Goal: Task Accomplishment & Management: Use online tool/utility

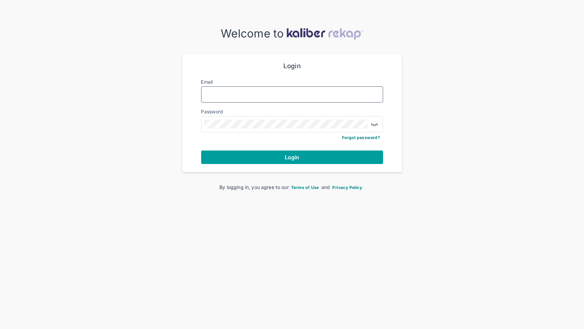
type input "**********"
click at [286, 158] on span "Login" at bounding box center [292, 157] width 15 height 7
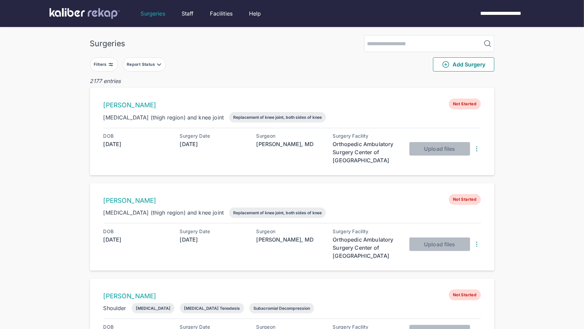
click at [103, 66] on div "Filters" at bounding box center [101, 64] width 14 height 5
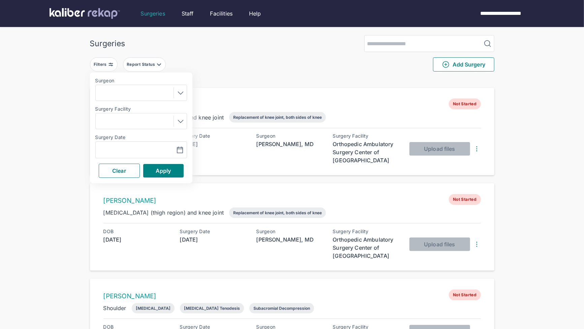
click at [113, 137] on label "Surgery Date" at bounding box center [141, 136] width 92 height 5
drag, startPoint x: 114, startPoint y: 145, endPoint x: 118, endPoint y: 146, distance: 4.1
click at [114, 145] on div "Navigate forward to interact with the calendar and select a date. Press the que…" at bounding box center [141, 149] width 92 height 17
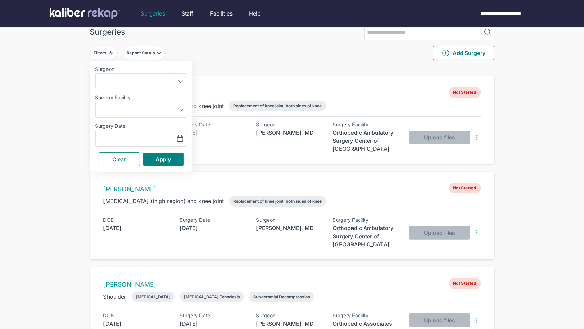
scroll to position [12, 0]
click at [132, 135] on input "text" at bounding box center [117, 138] width 39 height 8
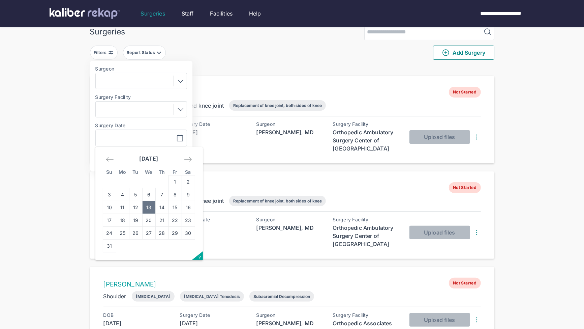
click at [147, 208] on td "13" at bounding box center [148, 207] width 13 height 13
type input "**********"
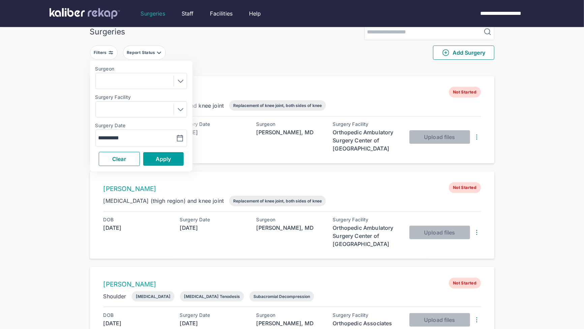
click at [158, 158] on span "Apply" at bounding box center [164, 158] width 16 height 7
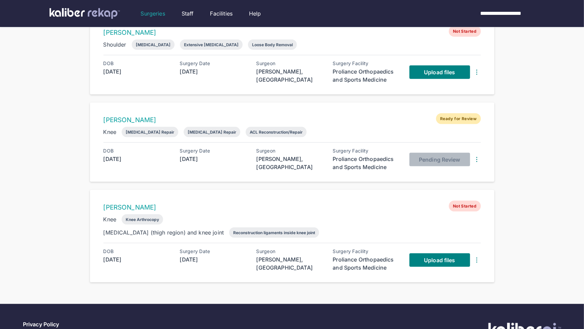
scroll to position [551, 0]
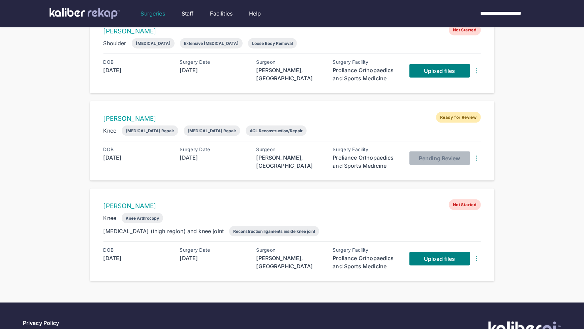
click at [431, 241] on div "TED GUNAL Not Started Knee Knee Arthrocopy Femur (thigh region) and knee joint …" at bounding box center [292, 234] width 404 height 92
click at [430, 258] on span "Upload files" at bounding box center [439, 258] width 31 height 7
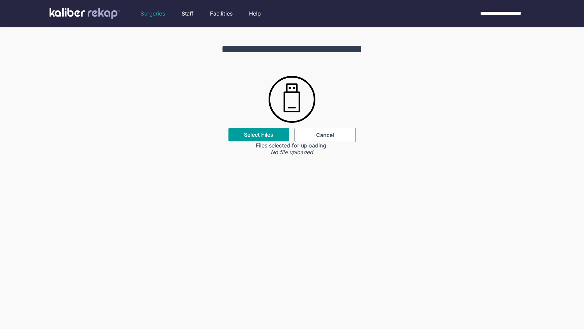
click at [259, 138] on div "Select Files" at bounding box center [259, 134] width 61 height 13
drag, startPoint x: 212, startPoint y: 72, endPoint x: 223, endPoint y: 96, distance: 26.7
click at [212, 72] on div "**********" at bounding box center [292, 91] width 584 height 128
drag, startPoint x: 263, startPoint y: 117, endPoint x: 261, endPoint y: 120, distance: 3.8
click at [262, 118] on div "**********" at bounding box center [292, 91] width 584 height 128
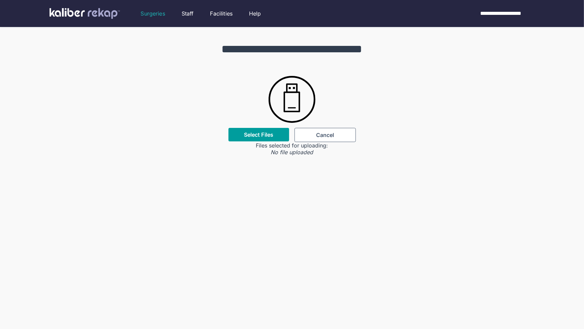
click at [255, 131] on label "Select Files" at bounding box center [258, 134] width 29 height 7
click at [0, 0] on input "Select Files" at bounding box center [0, 0] width 0 height 0
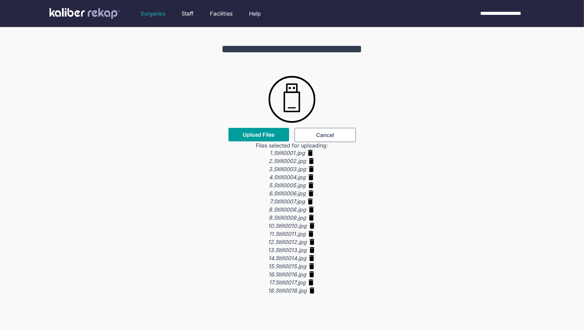
click at [248, 129] on button "Upload Files" at bounding box center [259, 134] width 61 height 13
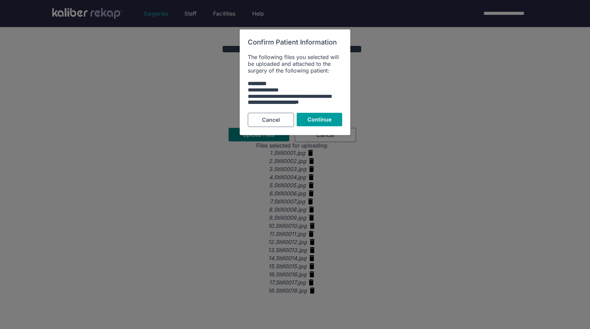
click at [318, 114] on button "Continue" at bounding box center [319, 119] width 45 height 13
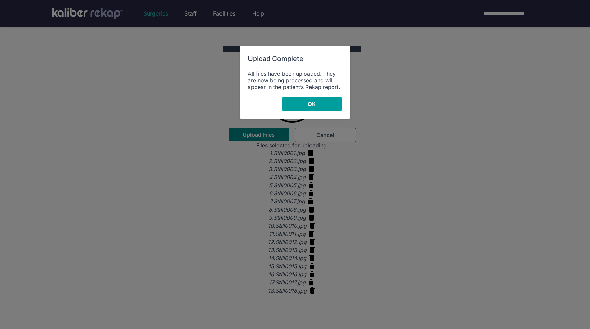
click at [317, 101] on button "OK" at bounding box center [311, 103] width 61 height 13
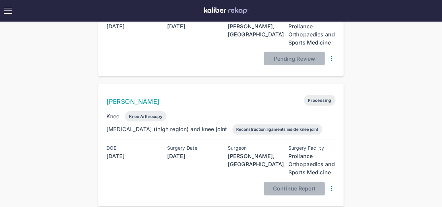
scroll to position [923, 0]
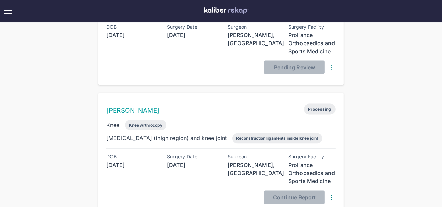
scroll to position [887, 0]
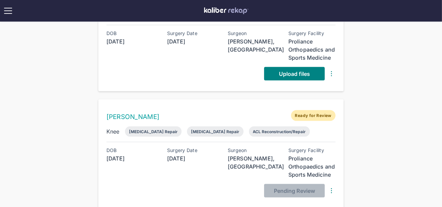
scroll to position [753, 0]
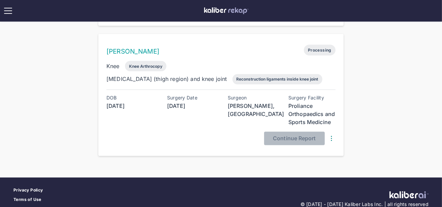
scroll to position [921, 0]
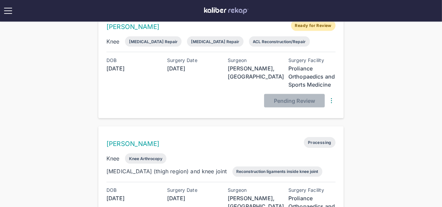
scroll to position [933, 0]
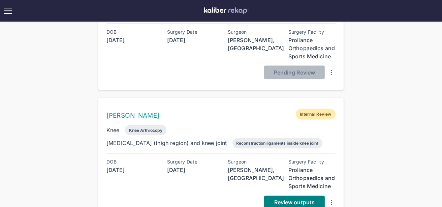
scroll to position [933, 0]
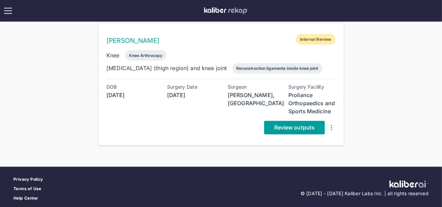
click at [309, 125] on span "Review outputs" at bounding box center [294, 127] width 40 height 7
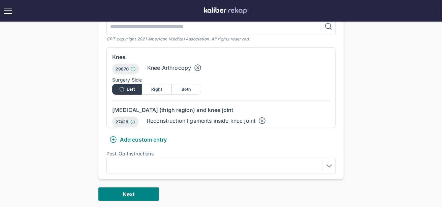
scroll to position [239, 0]
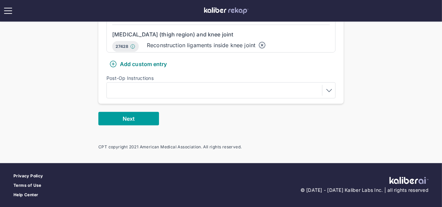
click at [127, 122] on button "Next" at bounding box center [128, 118] width 61 height 13
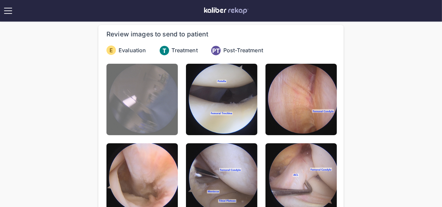
scroll to position [36, 0]
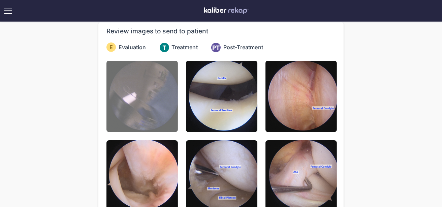
click at [159, 99] on img at bounding box center [142, 96] width 71 height 71
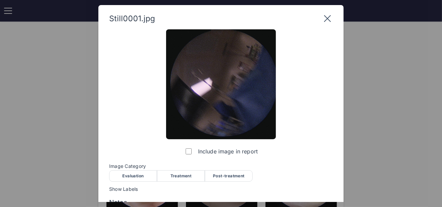
click at [135, 181] on div "Evaluation" at bounding box center [133, 175] width 48 height 11
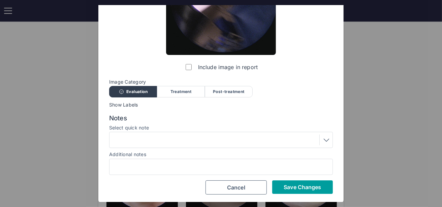
click at [288, 187] on span "Save Changes" at bounding box center [302, 187] width 37 height 7
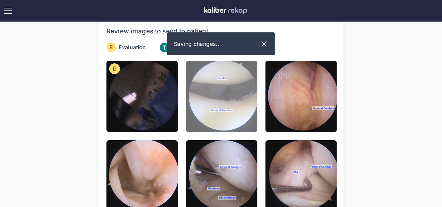
click at [254, 115] on img at bounding box center [221, 96] width 71 height 71
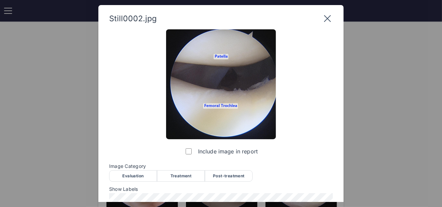
click at [141, 173] on div "Evaluation" at bounding box center [133, 175] width 48 height 11
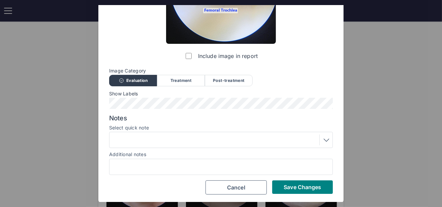
click at [309, 194] on div "Still0002.jpg Include image in report Image Category Evaluation Treatment Post-…" at bounding box center [220, 56] width 245 height 293
click at [309, 191] on button "Save Changes" at bounding box center [302, 186] width 61 height 13
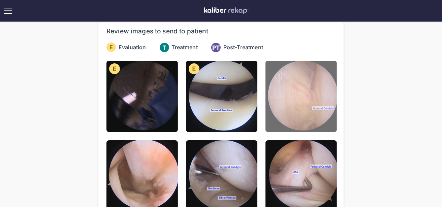
click at [307, 116] on img at bounding box center [301, 96] width 71 height 71
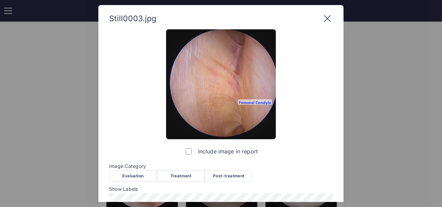
click at [140, 178] on div "Evaluation" at bounding box center [133, 175] width 48 height 11
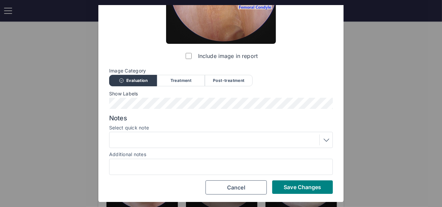
click at [193, 146] on div at bounding box center [221, 140] width 224 height 16
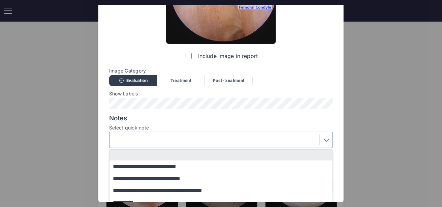
scroll to position [138, 0]
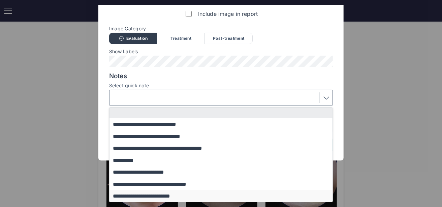
click at [175, 195] on button "**********" at bounding box center [225, 196] width 230 height 12
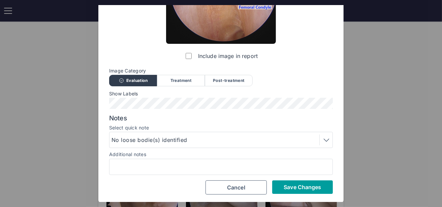
click at [288, 187] on span "Save Changes" at bounding box center [302, 187] width 37 height 7
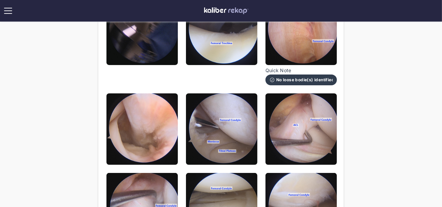
scroll to position [105, 0]
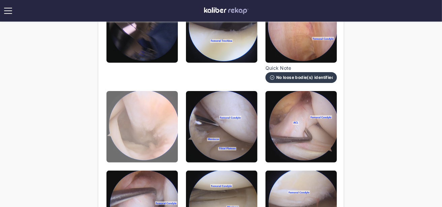
click at [158, 146] on img at bounding box center [142, 126] width 71 height 71
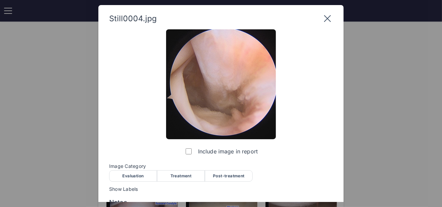
click at [137, 177] on div "Evaluation" at bounding box center [133, 175] width 48 height 11
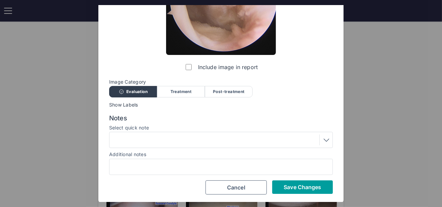
click at [300, 188] on span "Save Changes" at bounding box center [302, 187] width 37 height 7
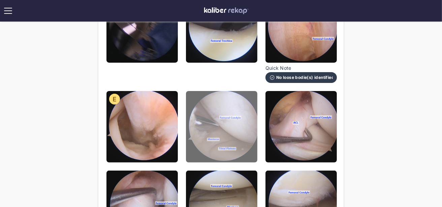
click at [202, 123] on img at bounding box center [221, 126] width 71 height 71
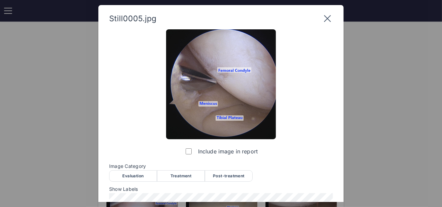
click at [186, 177] on div "Treatment" at bounding box center [181, 175] width 48 height 11
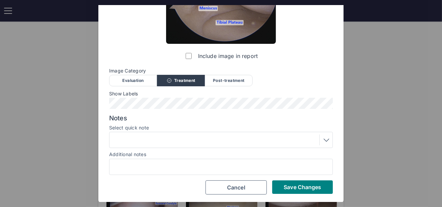
click at [198, 134] on div at bounding box center [221, 140] width 224 height 16
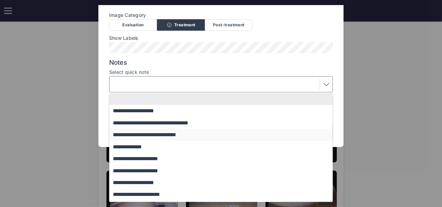
scroll to position [58, 0]
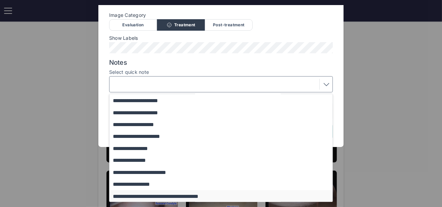
click at [177, 196] on button "**********" at bounding box center [225, 196] width 230 height 12
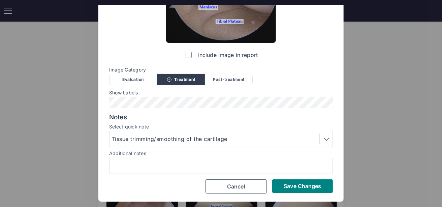
scroll to position [95, 0]
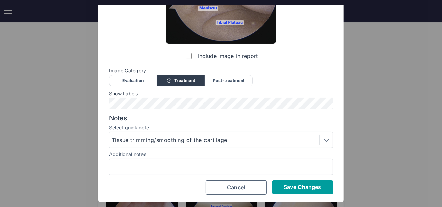
click at [285, 183] on button "Save Changes" at bounding box center [302, 186] width 61 height 13
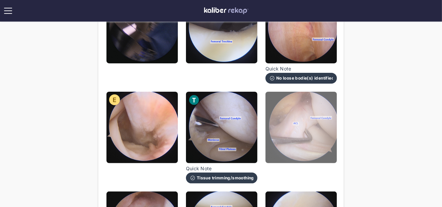
scroll to position [110, 0]
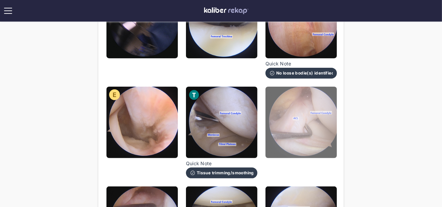
click at [292, 124] on img at bounding box center [301, 122] width 71 height 71
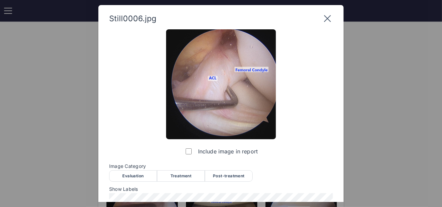
click at [138, 175] on div "Evaluation" at bounding box center [133, 175] width 48 height 11
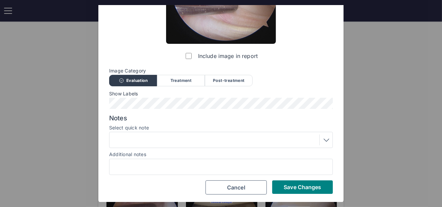
click at [143, 143] on div at bounding box center [221, 139] width 219 height 11
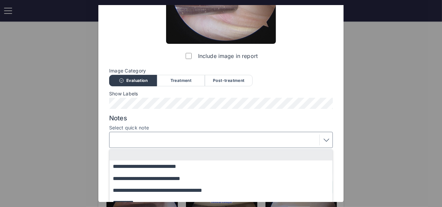
scroll to position [138, 0]
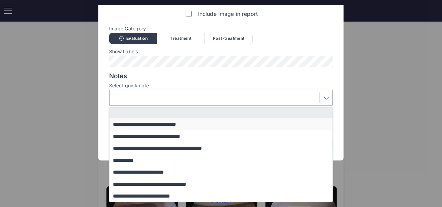
click at [145, 126] on button "**********" at bounding box center [225, 124] width 230 height 12
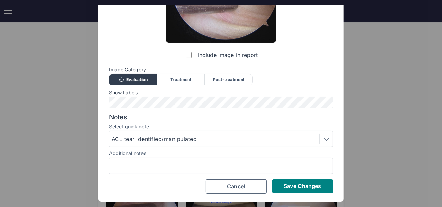
scroll to position [95, 0]
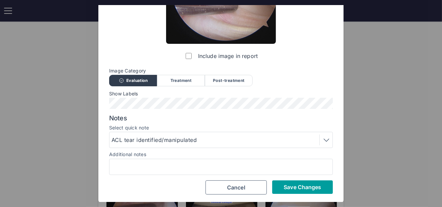
click at [311, 192] on button "Save Changes" at bounding box center [302, 186] width 61 height 13
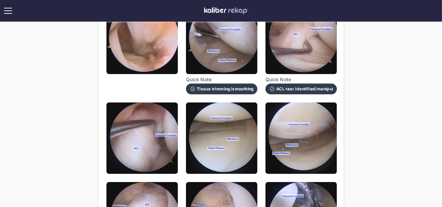
scroll to position [230, 0]
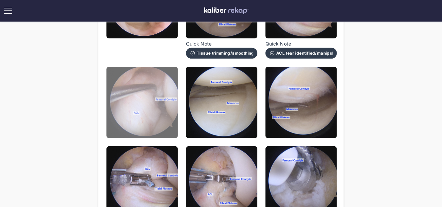
click at [147, 88] on img at bounding box center [142, 102] width 71 height 71
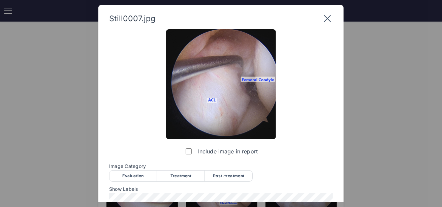
click at [126, 174] on div "Evaluation" at bounding box center [133, 175] width 48 height 11
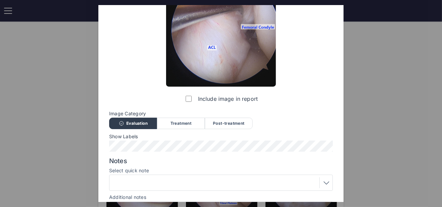
scroll to position [95, 0]
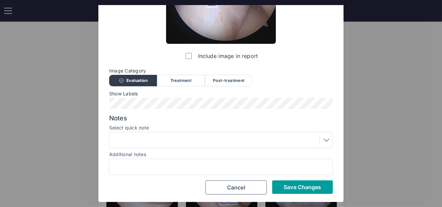
click at [287, 189] on span "Save Changes" at bounding box center [302, 187] width 37 height 7
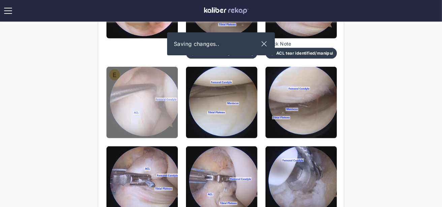
click at [176, 105] on img at bounding box center [142, 102] width 71 height 71
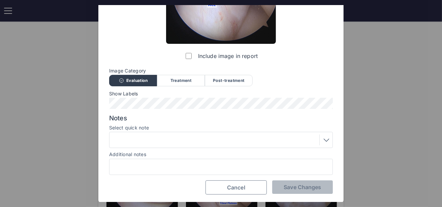
click at [224, 186] on button "Cancel" at bounding box center [236, 187] width 61 height 14
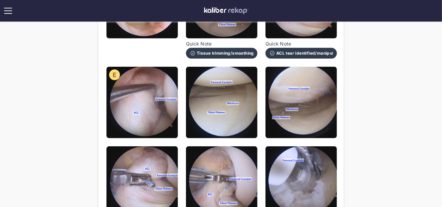
click at [244, 86] on img at bounding box center [221, 102] width 71 height 71
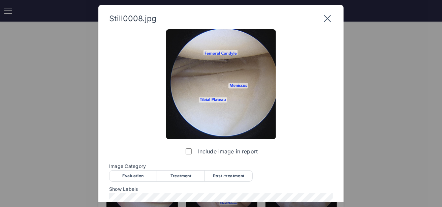
click at [140, 175] on div "Evaluation" at bounding box center [133, 175] width 48 height 11
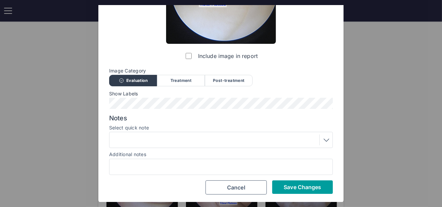
click at [290, 186] on span "Save Changes" at bounding box center [302, 187] width 37 height 7
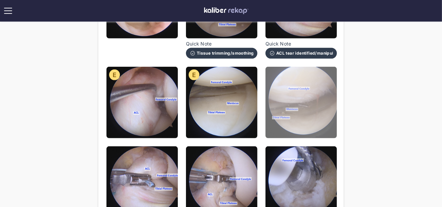
click at [295, 107] on img at bounding box center [301, 102] width 71 height 71
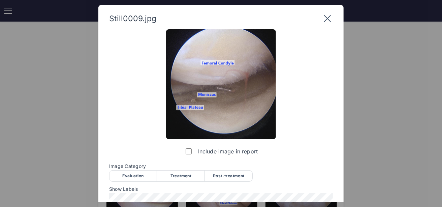
click at [144, 175] on div "Evaluation" at bounding box center [133, 175] width 48 height 11
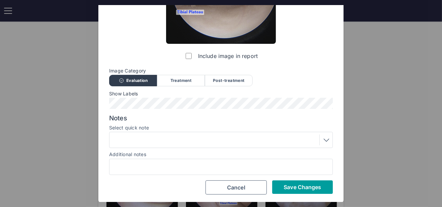
click at [303, 190] on span "Save Changes" at bounding box center [302, 187] width 37 height 7
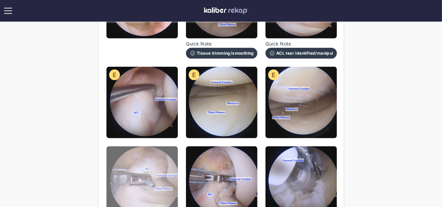
click at [135, 175] on img at bounding box center [142, 181] width 71 height 71
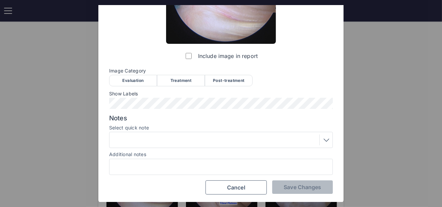
click at [175, 72] on span "Image Category" at bounding box center [221, 70] width 224 height 5
click at [175, 84] on div "Treatment" at bounding box center [181, 80] width 48 height 11
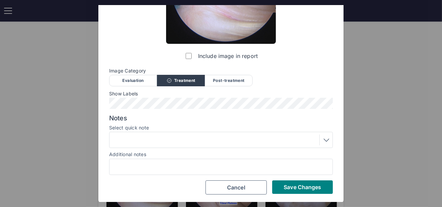
click at [139, 135] on div at bounding box center [221, 139] width 219 height 11
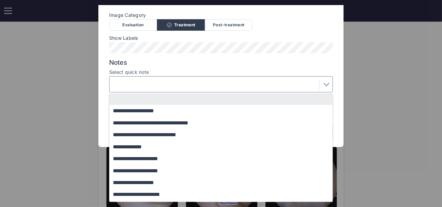
scroll to position [0, 0]
click at [284, 71] on label "Select quick note" at bounding box center [221, 71] width 224 height 5
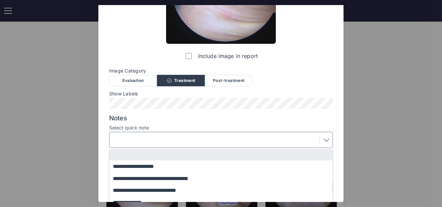
click at [280, 21] on div "**********" at bounding box center [221, 64] width 224 height 261
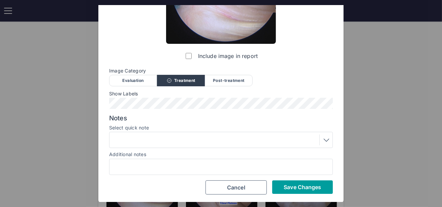
click at [293, 191] on button "Save Changes" at bounding box center [302, 186] width 61 height 13
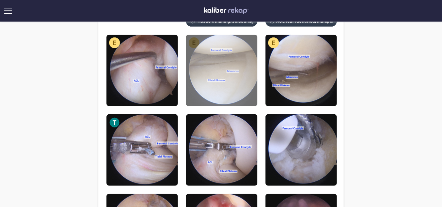
scroll to position [280, 0]
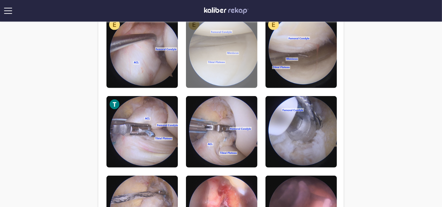
click at [239, 108] on img at bounding box center [221, 131] width 71 height 71
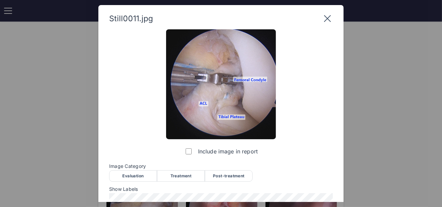
click at [181, 173] on div "Treatment" at bounding box center [181, 175] width 48 height 11
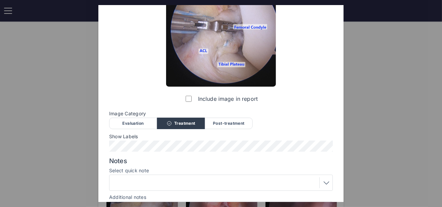
scroll to position [95, 0]
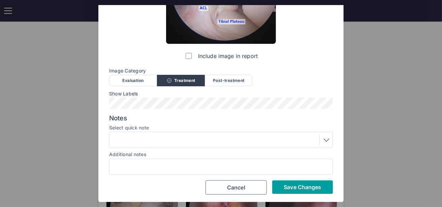
click at [288, 192] on button "Save Changes" at bounding box center [302, 186] width 61 height 13
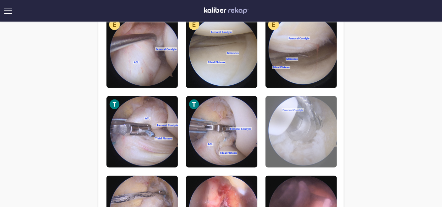
click at [294, 140] on img at bounding box center [301, 131] width 71 height 71
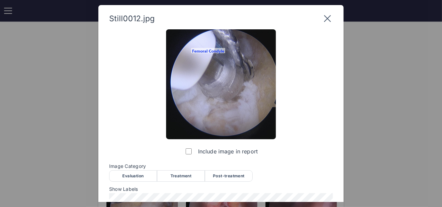
click at [179, 177] on div "Treatment" at bounding box center [181, 175] width 48 height 11
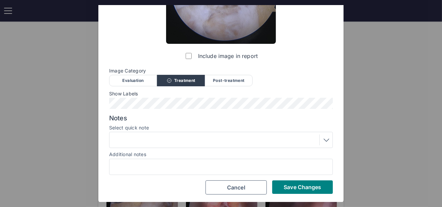
click at [209, 134] on div at bounding box center [221, 139] width 219 height 11
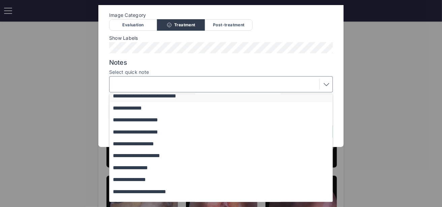
scroll to position [58, 0]
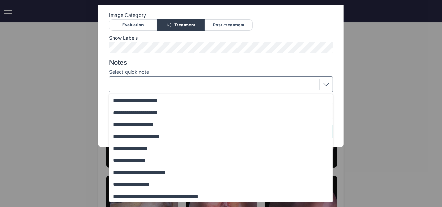
click at [238, 70] on label "Select quick note" at bounding box center [221, 71] width 224 height 5
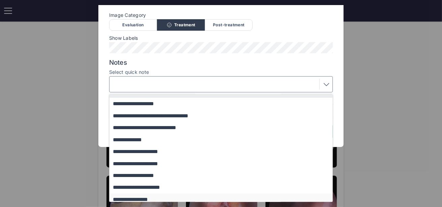
scroll to position [0, 0]
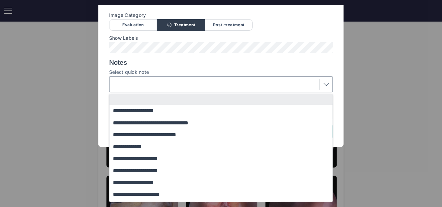
click at [252, 62] on div "**********" at bounding box center [221, 8] width 224 height 261
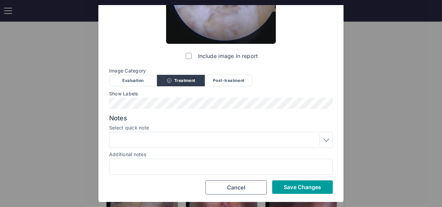
click at [286, 186] on span "Save Changes" at bounding box center [302, 187] width 37 height 7
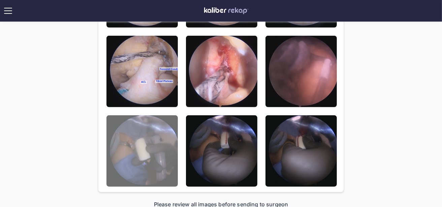
scroll to position [431, 0]
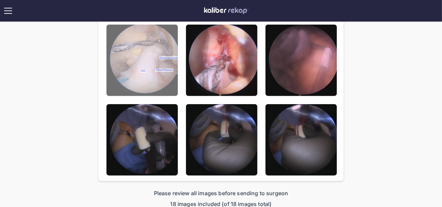
click at [135, 51] on img at bounding box center [142, 60] width 71 height 71
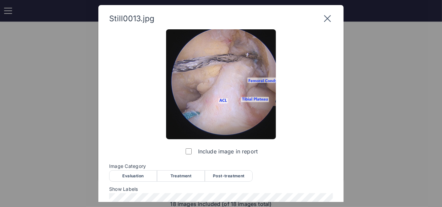
click at [196, 175] on div "Treatment" at bounding box center [181, 175] width 48 height 11
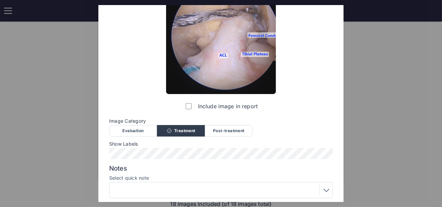
scroll to position [95, 0]
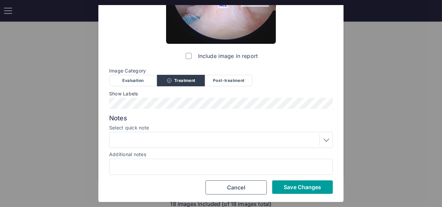
click at [299, 191] on button "Save Changes" at bounding box center [302, 186] width 61 height 13
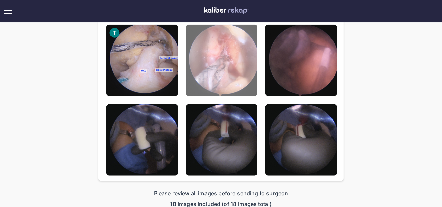
click at [205, 65] on img at bounding box center [221, 60] width 71 height 71
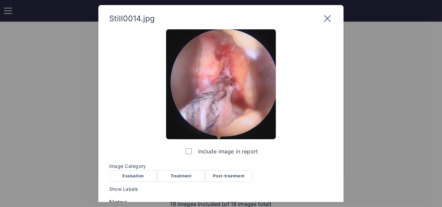
click at [188, 175] on div "Treatment" at bounding box center [181, 175] width 48 height 11
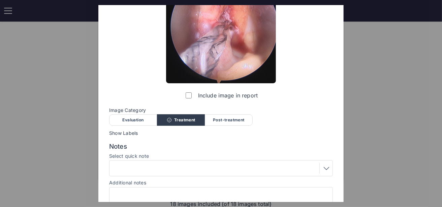
scroll to position [84, 0]
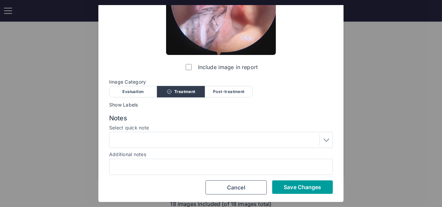
click at [305, 191] on button "Save Changes" at bounding box center [302, 186] width 61 height 13
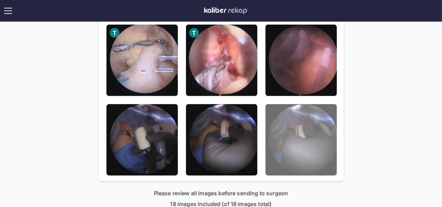
click at [320, 132] on img at bounding box center [301, 139] width 71 height 71
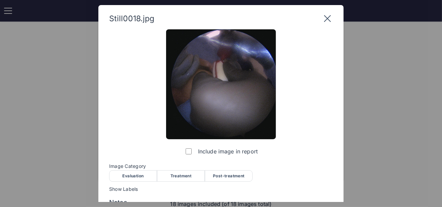
click at [235, 177] on div "Post-treatment" at bounding box center [229, 175] width 48 height 11
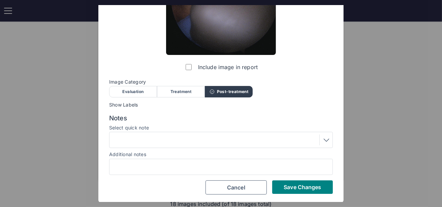
click at [307, 199] on div "Still0018.jpg Include image in report Image Category Evaluation Treatment Post-…" at bounding box center [220, 62] width 245 height 282
click at [307, 191] on button "Save Changes" at bounding box center [302, 186] width 61 height 13
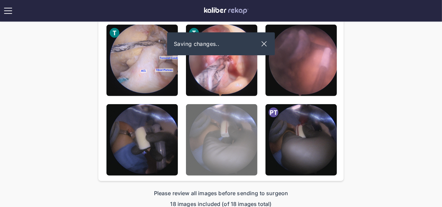
click at [247, 150] on img at bounding box center [221, 139] width 71 height 71
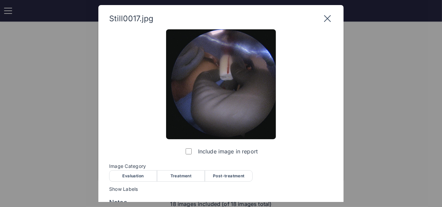
click at [244, 178] on div "Post-treatment" at bounding box center [229, 175] width 48 height 11
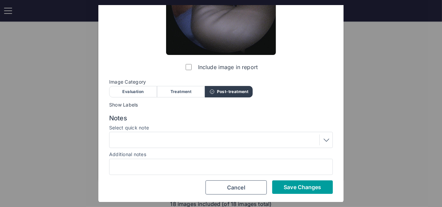
click at [291, 189] on span "Save Changes" at bounding box center [302, 187] width 37 height 7
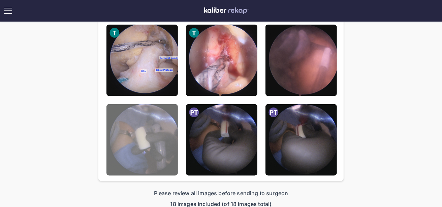
click at [132, 126] on img at bounding box center [142, 139] width 71 height 71
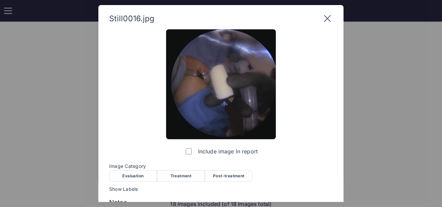
click at [237, 177] on div "Post-treatment" at bounding box center [229, 175] width 48 height 11
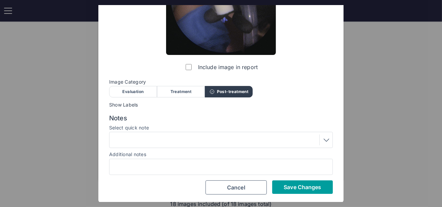
click at [280, 185] on button "Save Changes" at bounding box center [302, 186] width 61 height 13
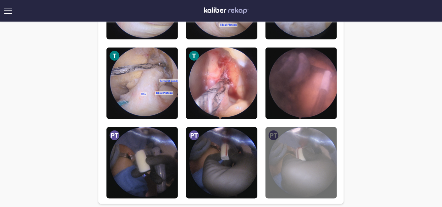
scroll to position [403, 0]
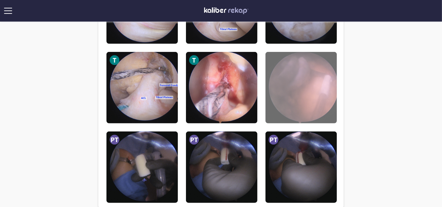
click at [301, 96] on img at bounding box center [301, 87] width 71 height 71
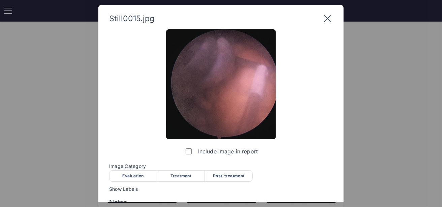
click at [240, 175] on div "Post-treatment" at bounding box center [229, 175] width 48 height 11
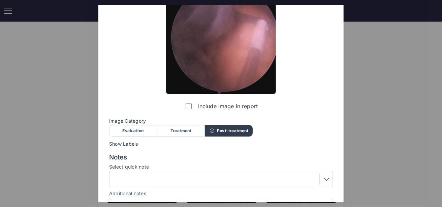
scroll to position [72, 0]
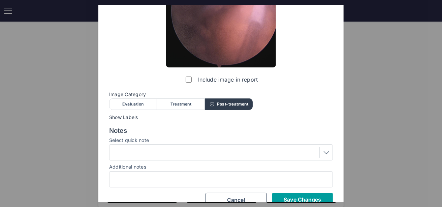
click at [315, 192] on div "Include image in report Image Category Evaluation Treatment Post-treatment Eval…" at bounding box center [221, 82] width 224 height 249
click at [315, 194] on button "Save Changes" at bounding box center [302, 199] width 61 height 13
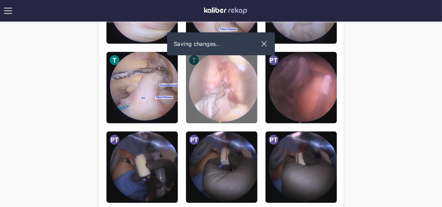
click at [236, 102] on img at bounding box center [221, 87] width 71 height 71
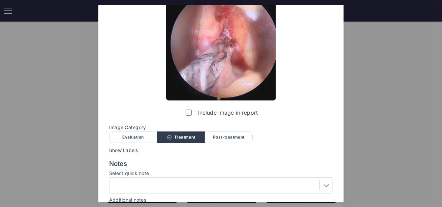
scroll to position [39, 0]
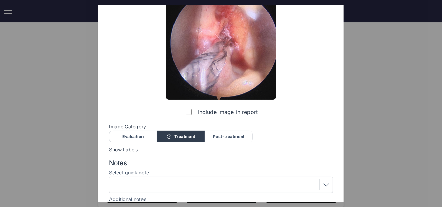
click at [232, 138] on div "Post-treatment" at bounding box center [229, 136] width 48 height 11
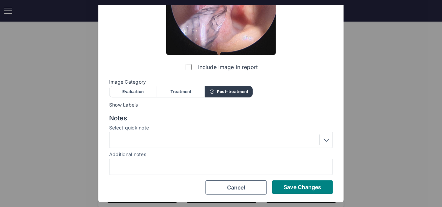
click at [221, 135] on div at bounding box center [221, 139] width 219 height 11
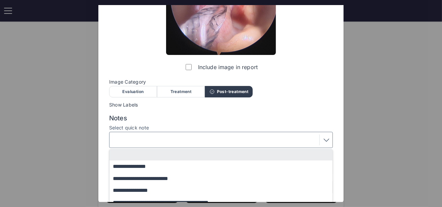
scroll to position [114, 0]
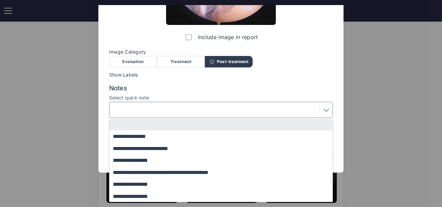
click at [230, 97] on label "Select quick note" at bounding box center [221, 97] width 224 height 5
click at [278, 93] on div "**********" at bounding box center [221, 39] width 224 height 249
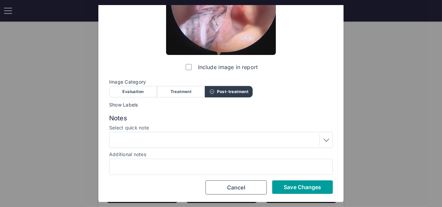
click at [297, 191] on button "Save Changes" at bounding box center [302, 186] width 61 height 13
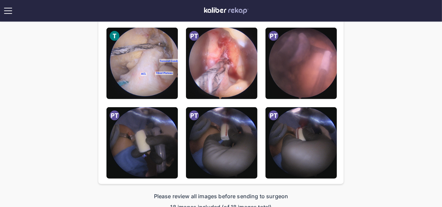
scroll to position [440, 0]
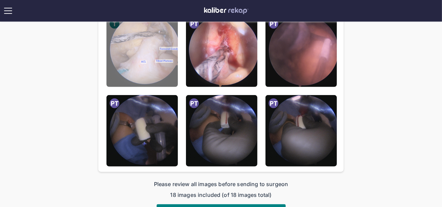
click at [144, 45] on img at bounding box center [142, 51] width 71 height 71
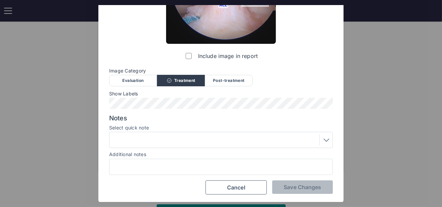
scroll to position [11, 0]
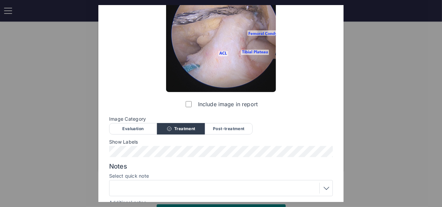
click at [247, 126] on div "Post-treatment" at bounding box center [229, 128] width 48 height 11
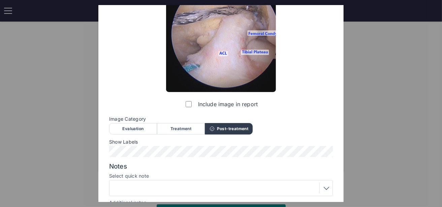
scroll to position [95, 0]
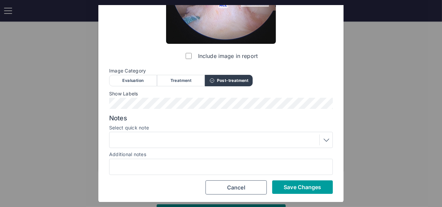
click at [288, 184] on span "Save Changes" at bounding box center [302, 187] width 37 height 7
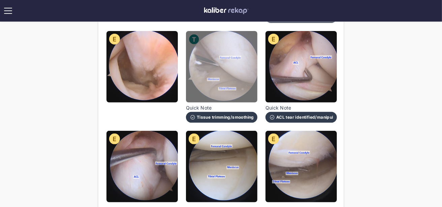
scroll to position [167, 0]
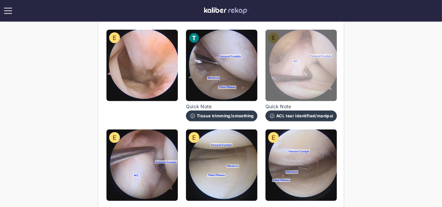
click at [292, 89] on img at bounding box center [301, 65] width 71 height 71
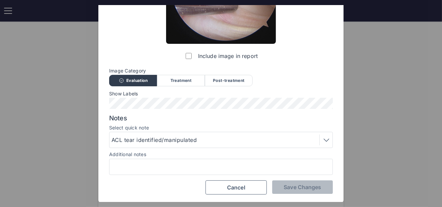
click at [171, 139] on div "ACL tear identified/manipulated" at bounding box center [156, 140] width 88 height 8
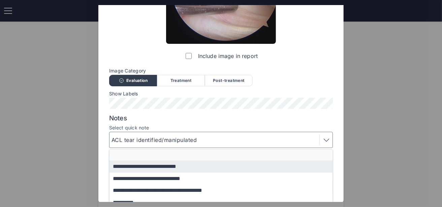
click at [172, 154] on button "button" at bounding box center [225, 155] width 230 height 11
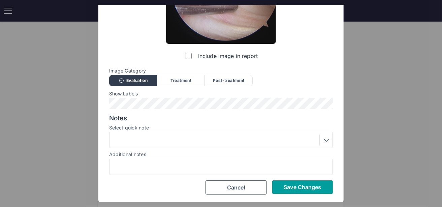
click at [292, 187] on span "Save Changes" at bounding box center [302, 187] width 37 height 7
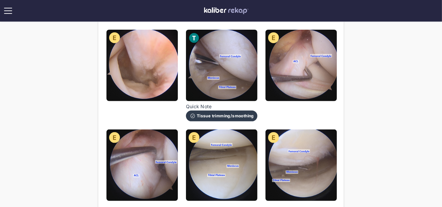
click at [126, 170] on img at bounding box center [142, 164] width 71 height 71
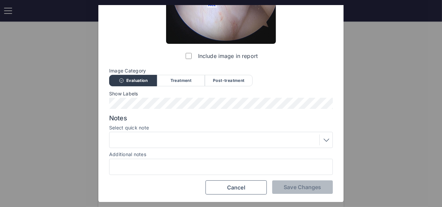
click at [143, 147] on div at bounding box center [221, 140] width 224 height 16
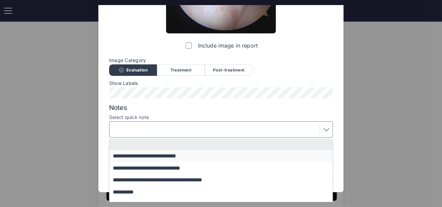
click at [145, 153] on button "**********" at bounding box center [225, 156] width 230 height 12
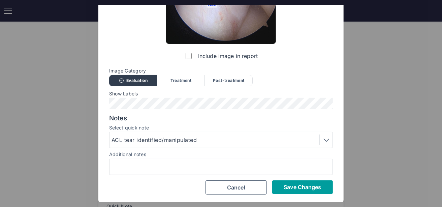
click at [301, 184] on span "Save Changes" at bounding box center [302, 187] width 37 height 7
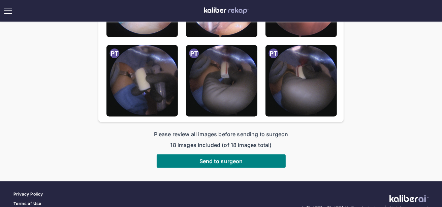
scroll to position [528, 0]
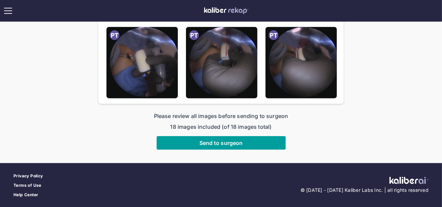
click at [257, 144] on button "Send to surgeon" at bounding box center [221, 142] width 129 height 13
